Goal: Submit feedback/report problem

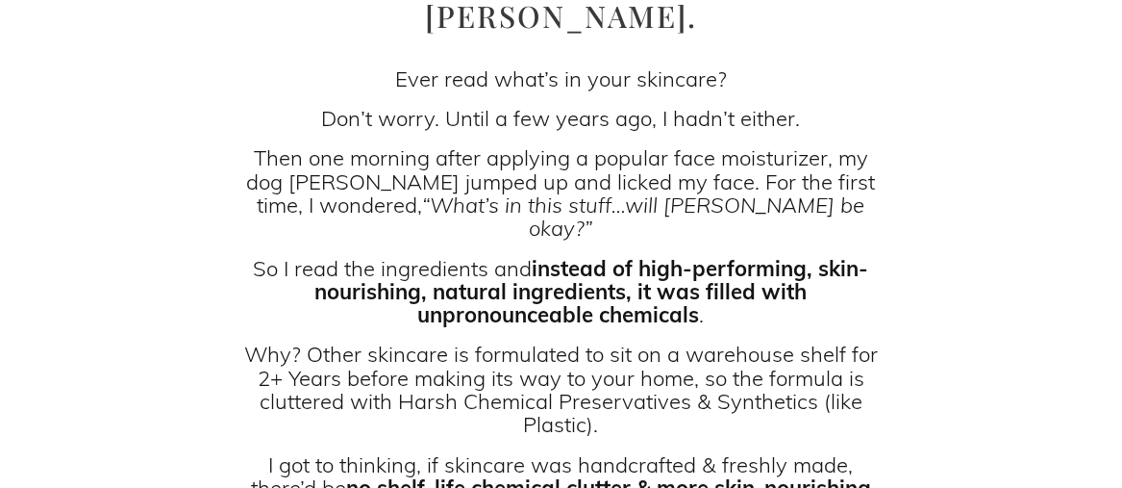
scroll to position [539, 0]
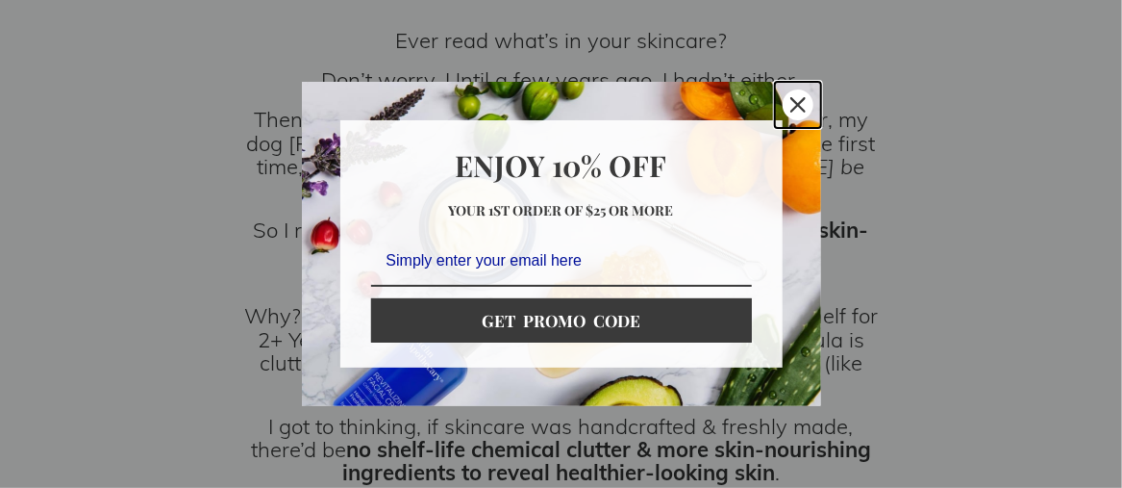
click at [798, 114] on div "Close" at bounding box center [798, 104] width 31 height 31
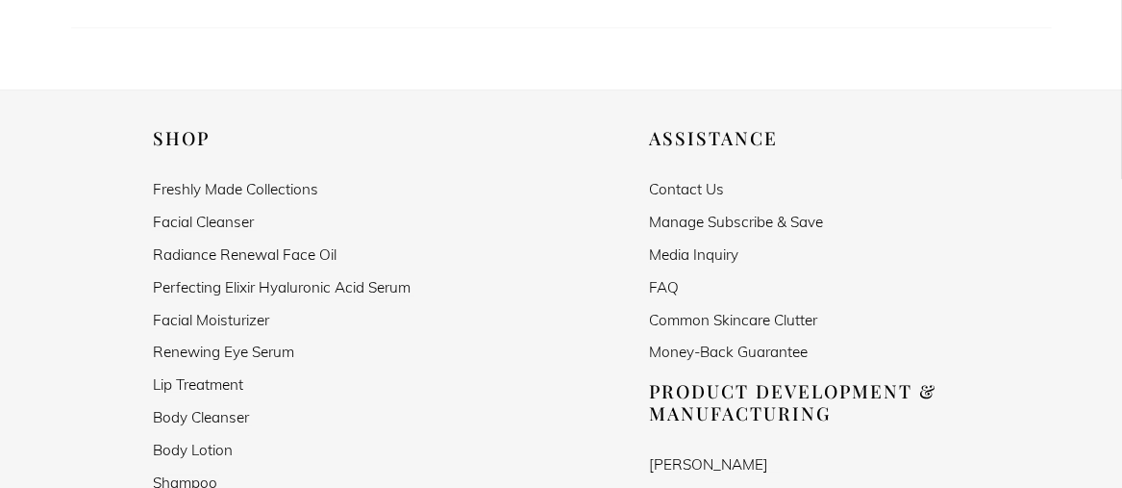
scroll to position [1744, 0]
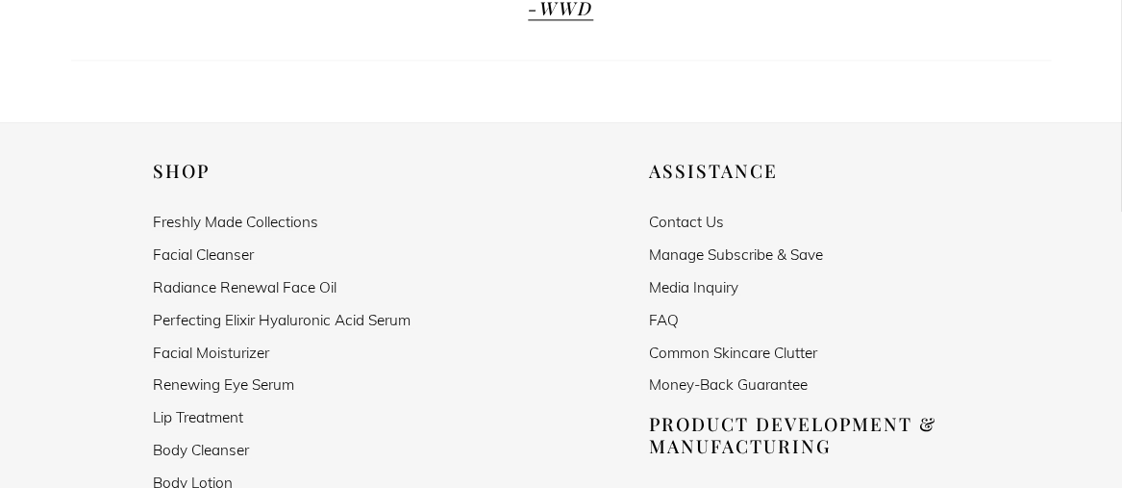
click at [690, 213] on link "Contact Us" at bounding box center [686, 221] width 75 height 16
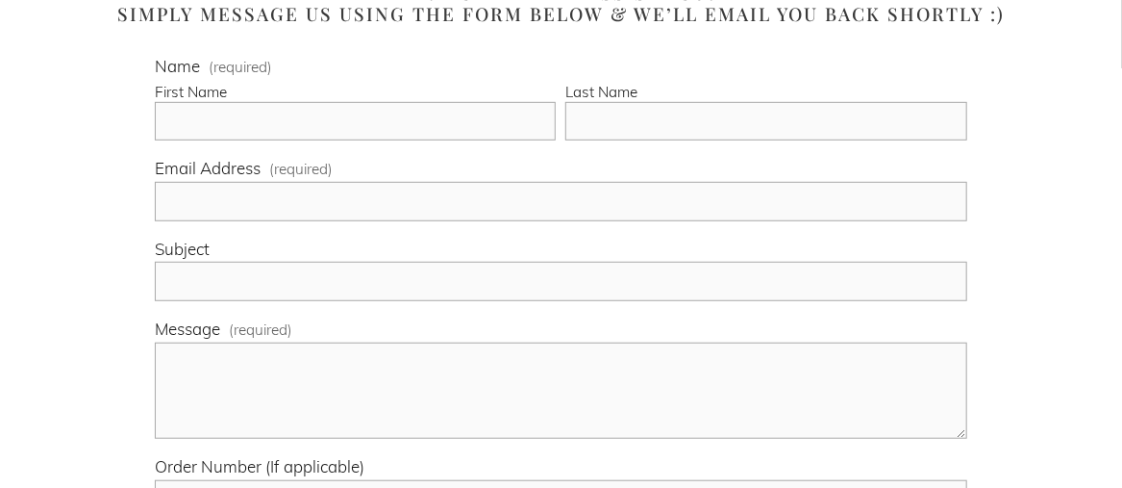
scroll to position [424, 0]
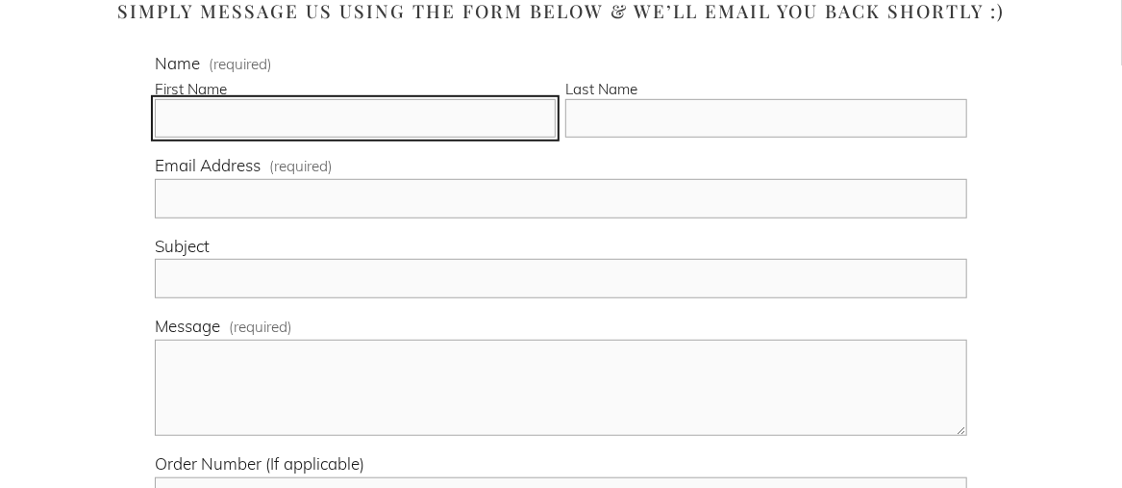
click at [547, 124] on input "First Name" at bounding box center [355, 118] width 401 height 39
type input "[PERSON_NAME]"
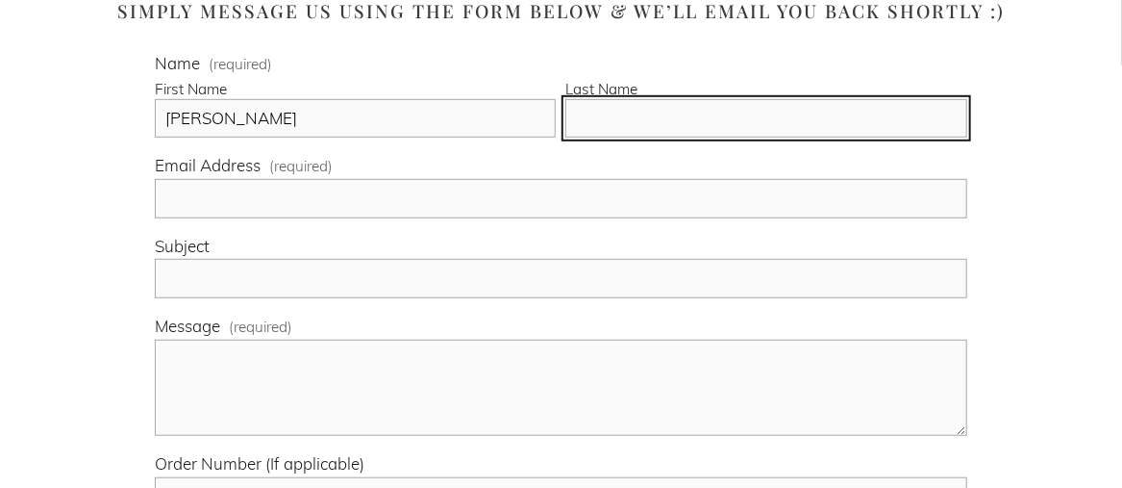
click at [635, 108] on input "Last Name" at bounding box center [765, 118] width 401 height 39
type input "[PERSON_NAME]"
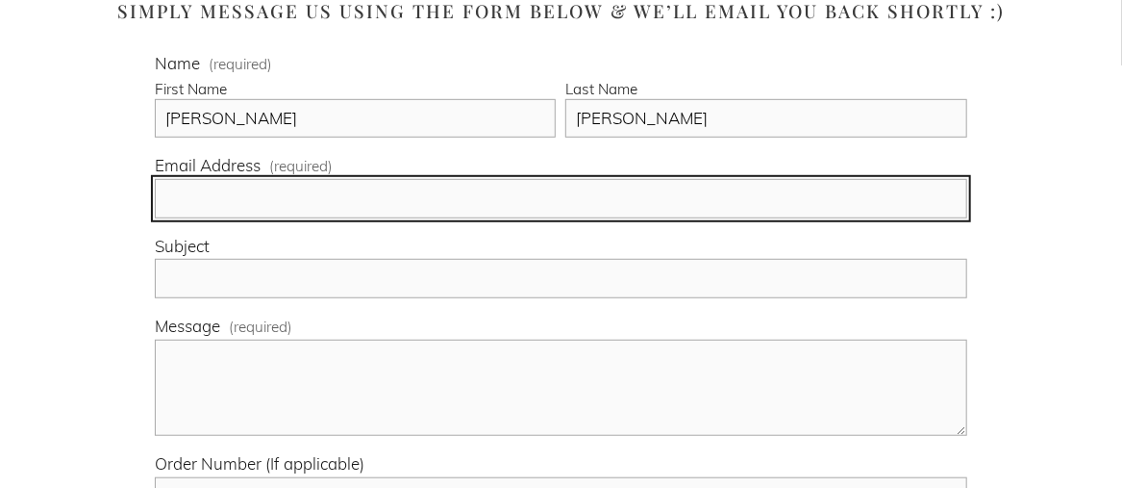
click at [617, 202] on input "Email Address (required)" at bounding box center [561, 198] width 812 height 39
type input "[EMAIL_ADDRESS][DOMAIN_NAME]"
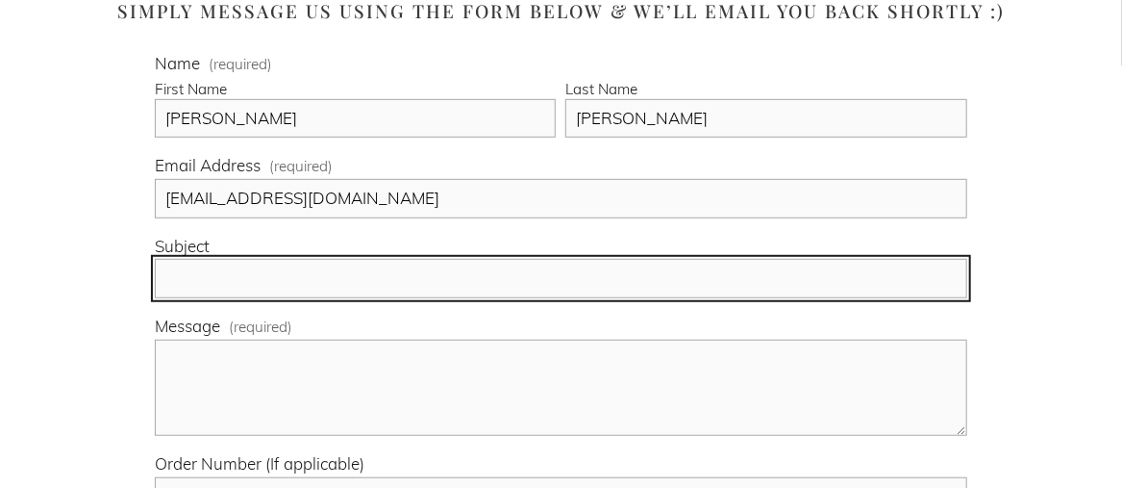
click at [616, 275] on input "Subject" at bounding box center [561, 278] width 812 height 39
type input "Free Sample"
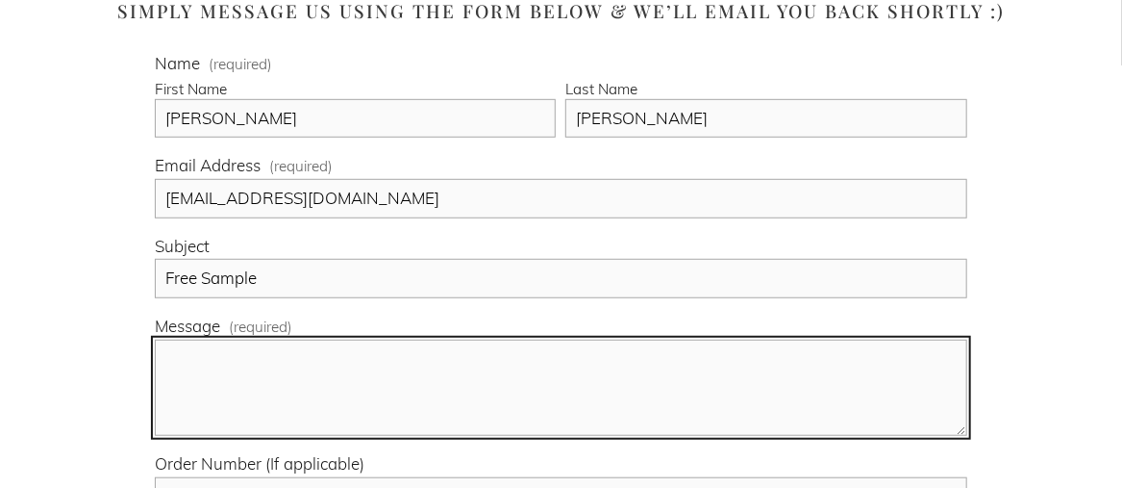
click at [589, 354] on textarea "Message (required)" at bounding box center [561, 387] width 812 height 96
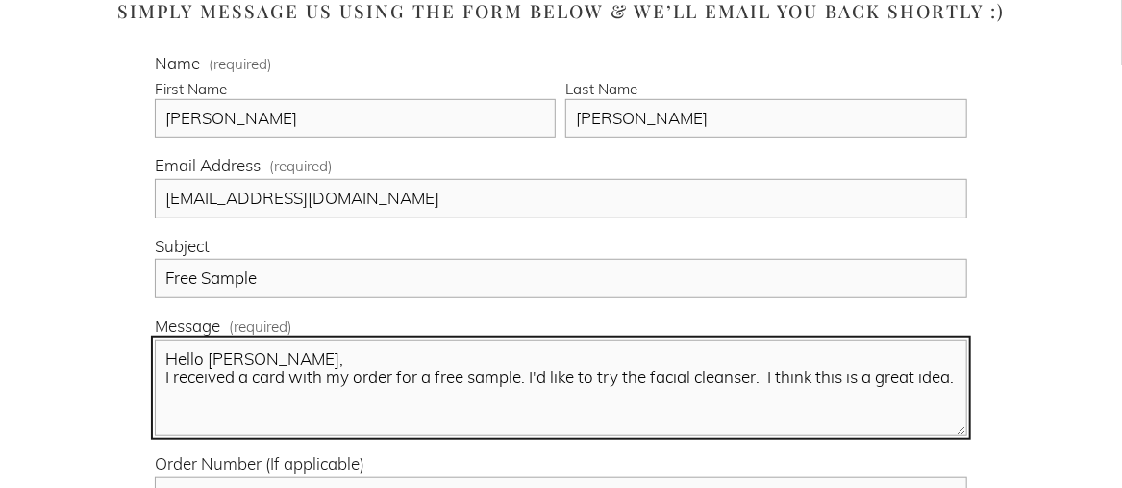
click at [531, 374] on textarea "Hello [PERSON_NAME], I received a card with my order for a free sample. I'd lik…" at bounding box center [561, 387] width 812 height 96
click at [209, 392] on textarea "Hello [PERSON_NAME], I received a card with my order for a free sample. I'd lik…" at bounding box center [561, 387] width 812 height 96
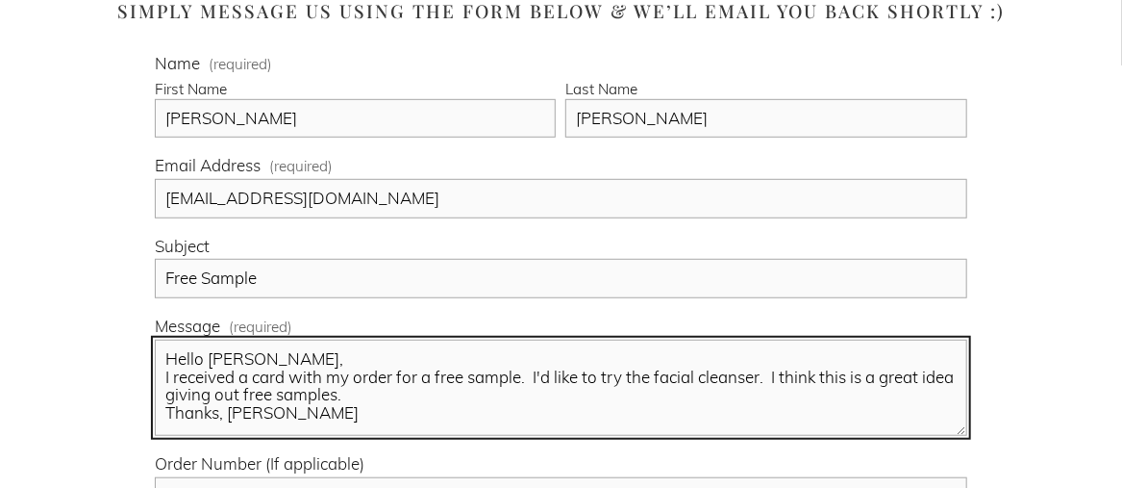
click at [270, 361] on textarea "Hello [PERSON_NAME], I received a card with my order for a free sample. I'd lik…" at bounding box center [561, 387] width 812 height 96
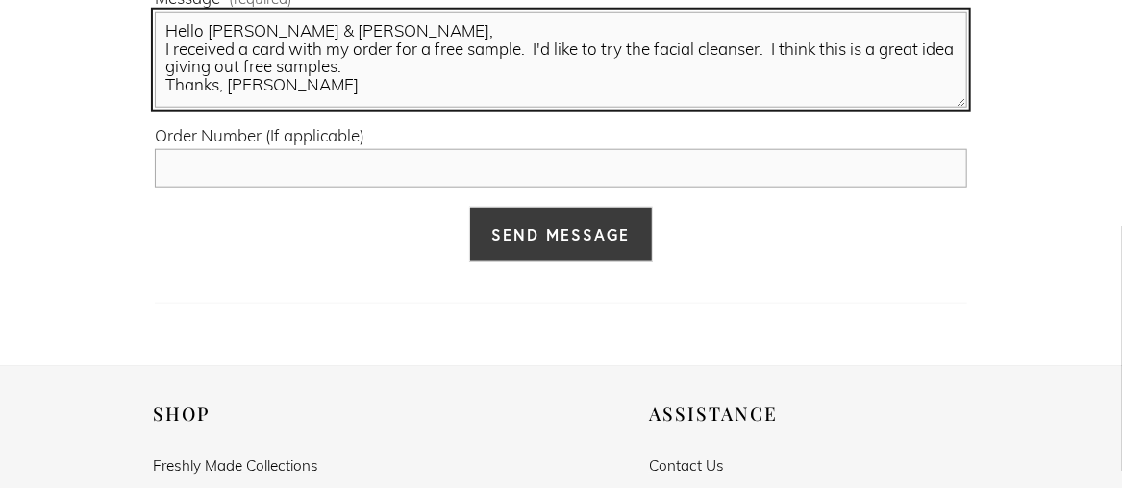
scroll to position [755, 0]
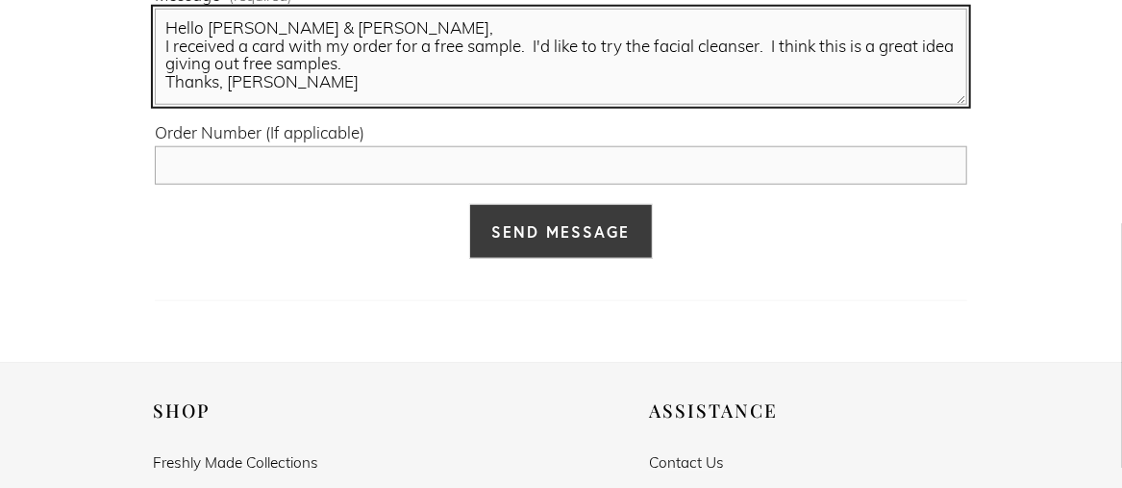
type textarea "Hello [PERSON_NAME] & [PERSON_NAME], I received a card with my order for a free…"
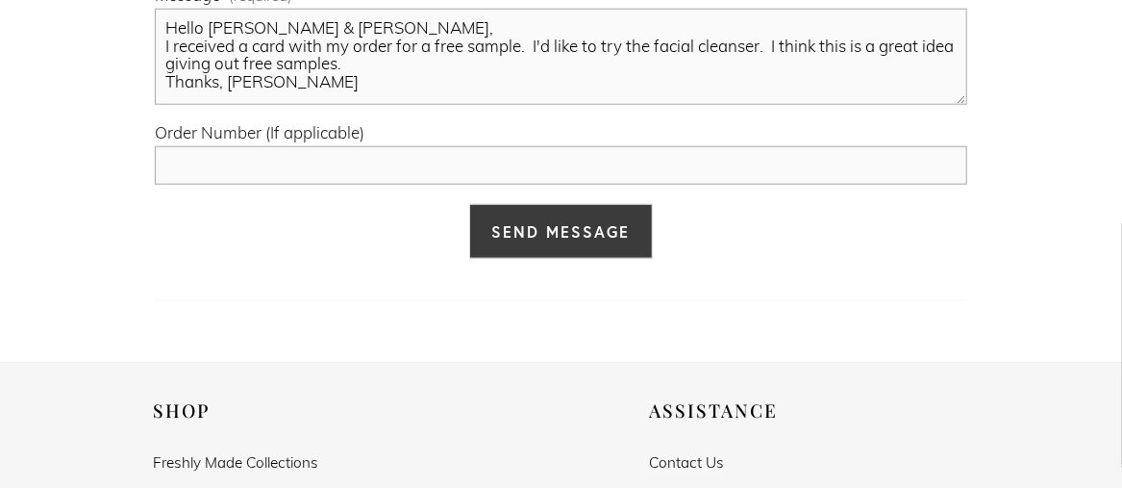
click at [557, 233] on span "Send Message" at bounding box center [560, 231] width 138 height 20
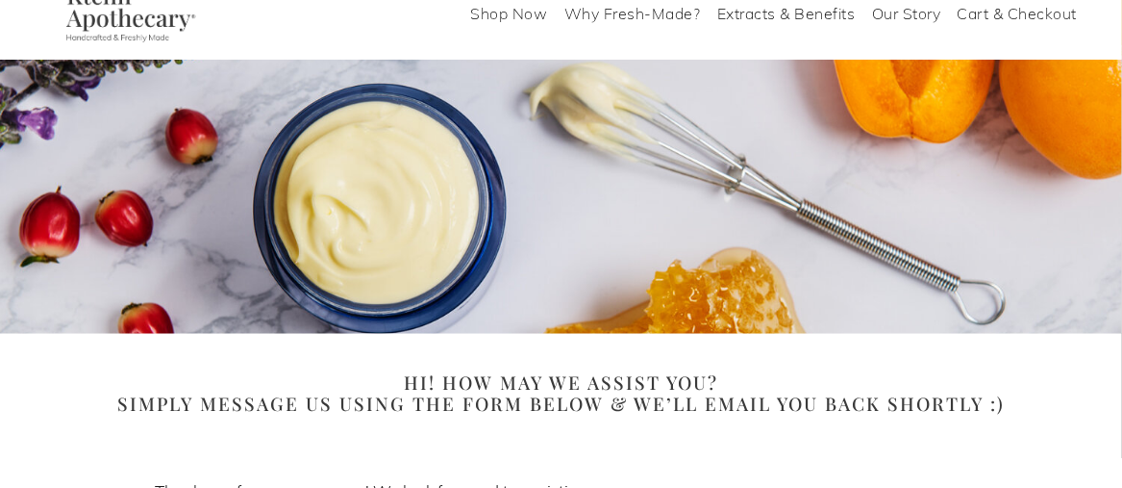
scroll to position [0, 0]
